Goal: Navigation & Orientation: Find specific page/section

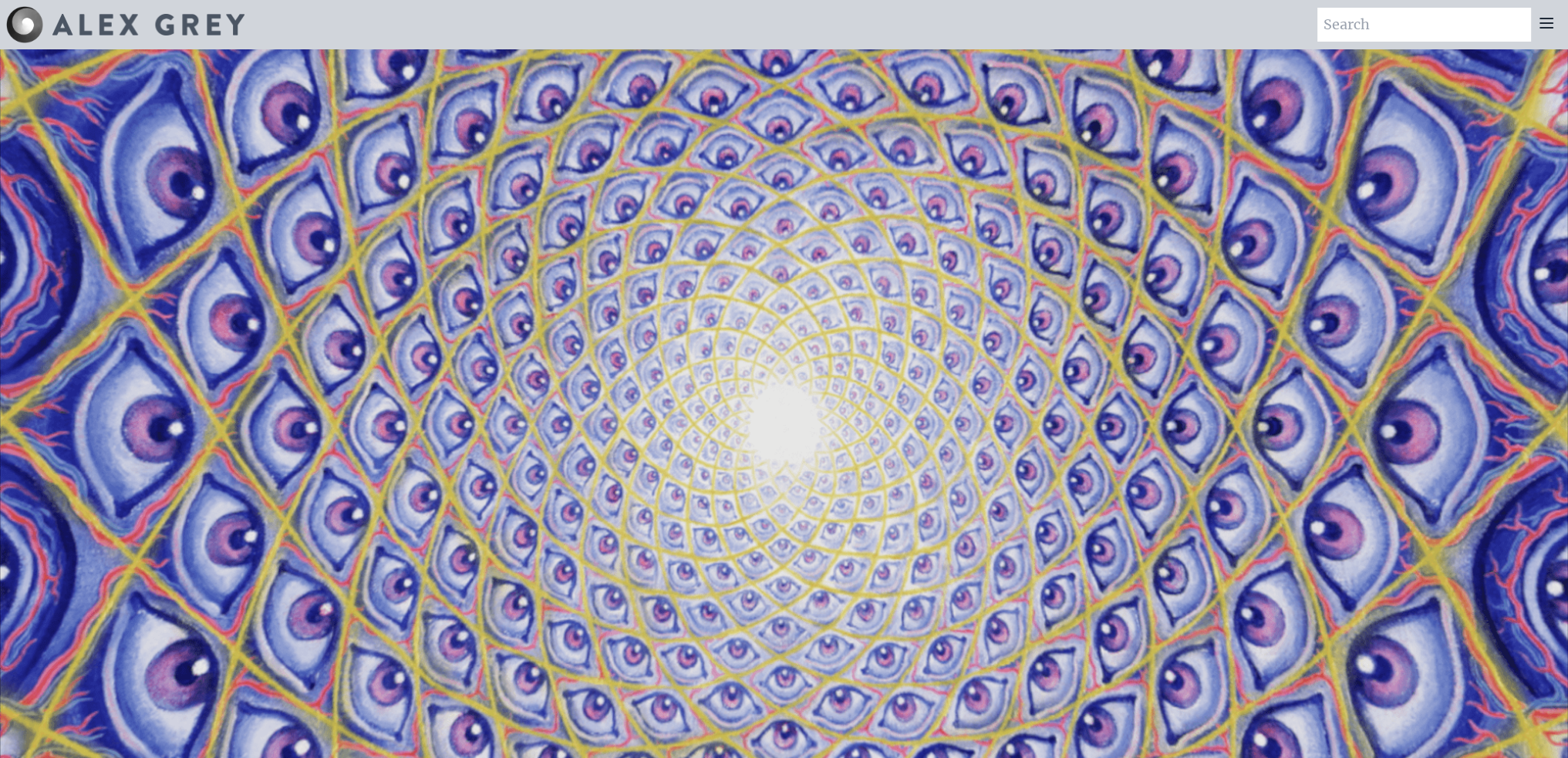
click at [1546, 27] on icon at bounding box center [1547, 23] width 13 height 9
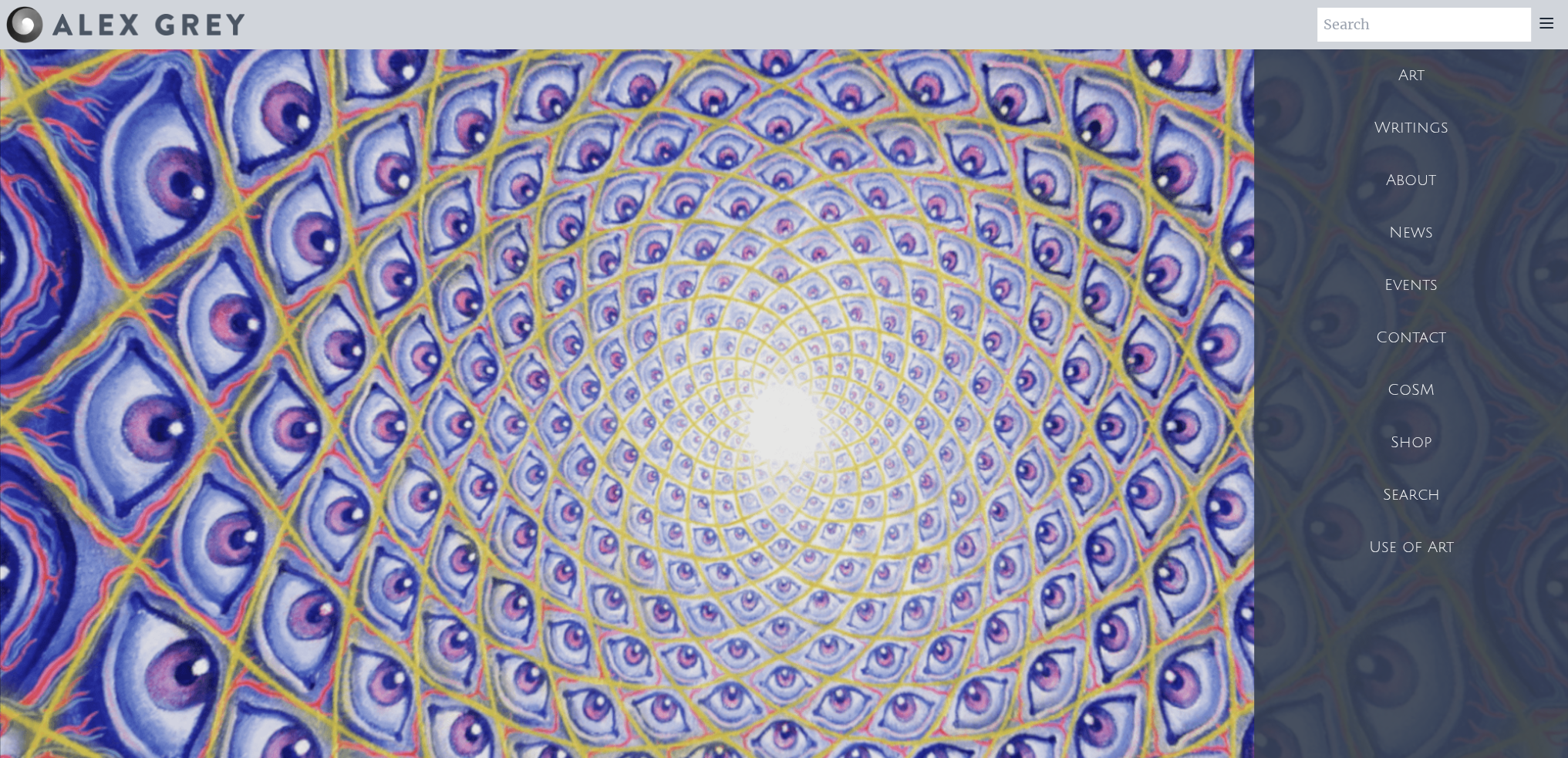
click at [1415, 428] on div "Shop" at bounding box center [1411, 443] width 314 height 53
click at [1387, 279] on div "Events" at bounding box center [1411, 285] width 314 height 53
